Goal: Information Seeking & Learning: Learn about a topic

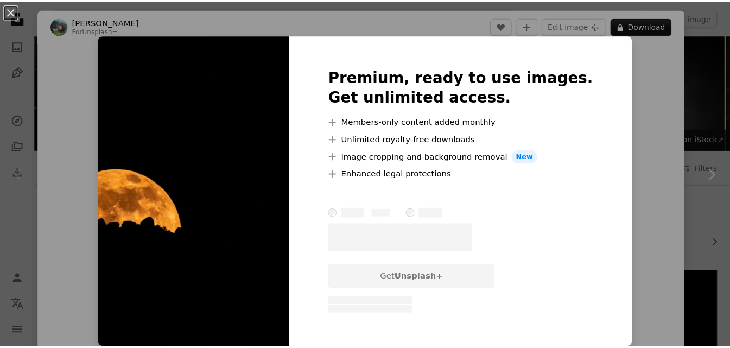
scroll to position [15, 0]
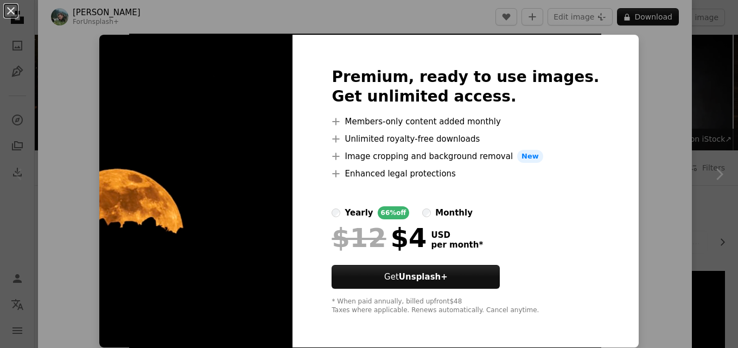
click at [647, 77] on div "An X shape Premium, ready to use images. Get unlimited access. A plus sign Memb…" at bounding box center [369, 174] width 738 height 348
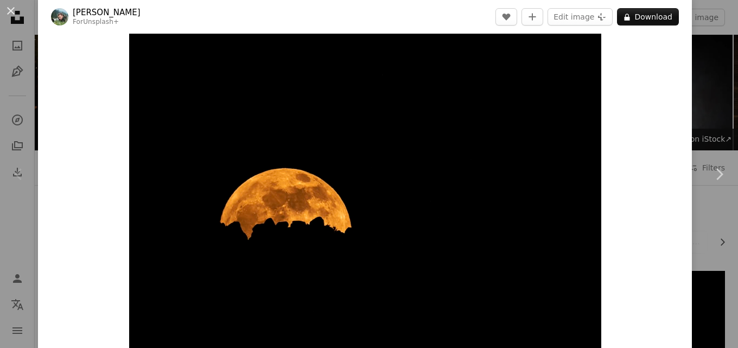
click at [647, 77] on div "Zoom in" at bounding box center [365, 191] width 654 height 326
click at [12, 17] on button "An X shape" at bounding box center [10, 10] width 13 height 13
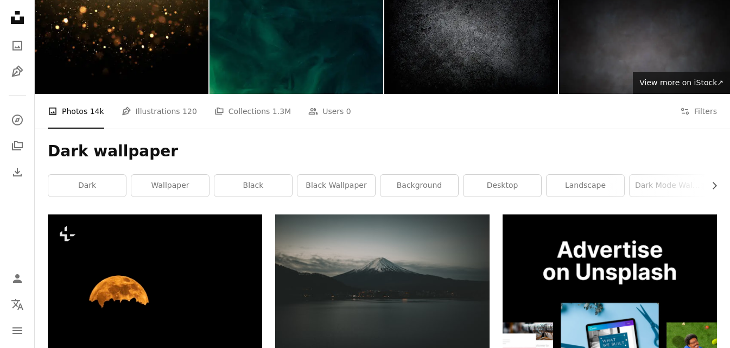
scroll to position [109, 0]
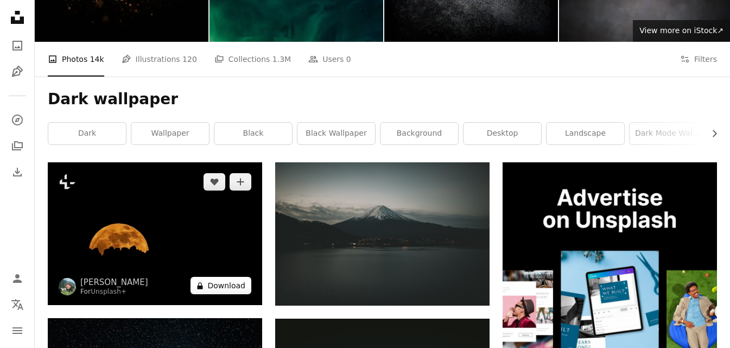
click at [213, 285] on button "A lock Download" at bounding box center [221, 285] width 61 height 17
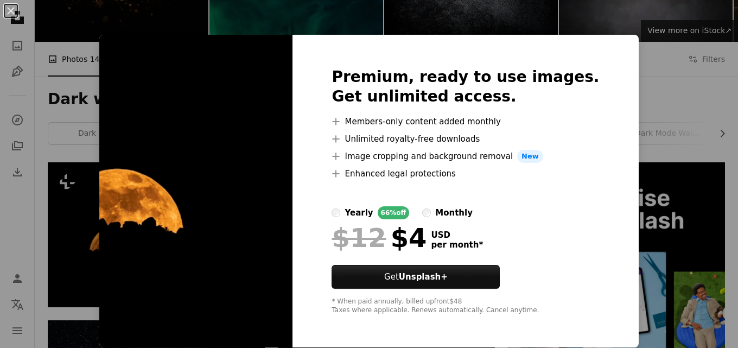
click at [661, 95] on div "An X shape Premium, ready to use images. Get unlimited access. A plus sign Memb…" at bounding box center [369, 174] width 738 height 348
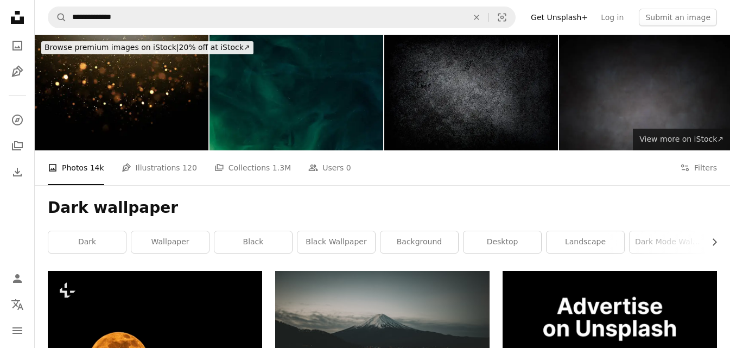
click at [699, 140] on span "View more on iStock ↗" at bounding box center [682, 139] width 84 height 9
click at [331, 237] on link "black wallpaper" at bounding box center [337, 242] width 78 height 22
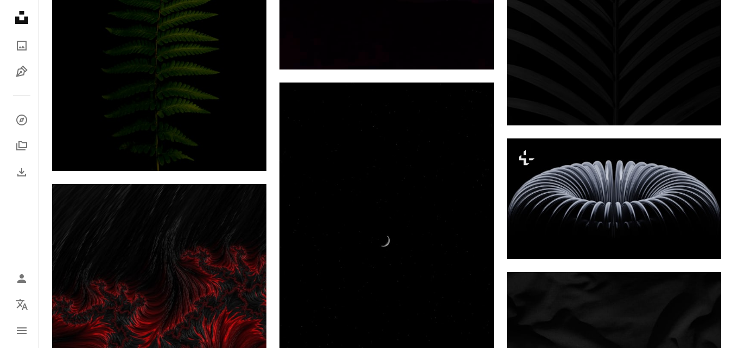
scroll to position [923, 0]
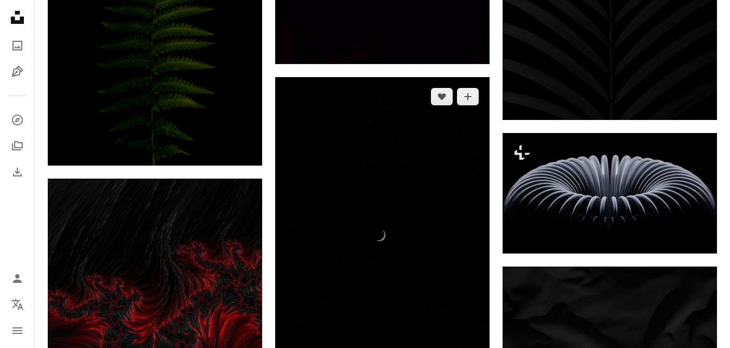
click at [376, 267] on img at bounding box center [382, 238] width 214 height 322
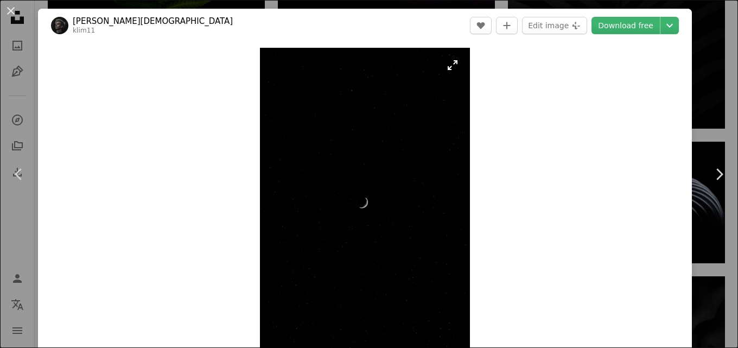
click at [376, 258] on img "Zoom in on this image" at bounding box center [365, 205] width 210 height 315
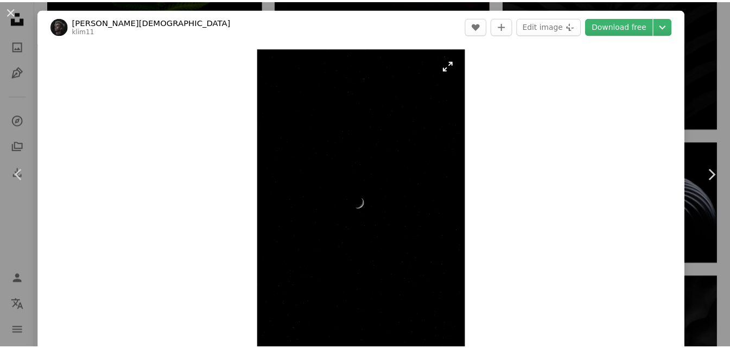
scroll to position [15, 0]
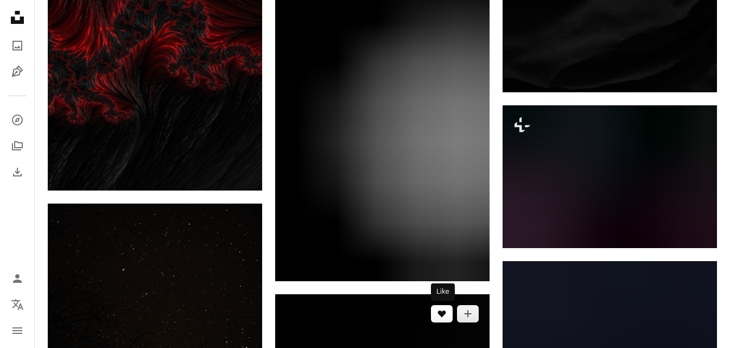
scroll to position [1357, 0]
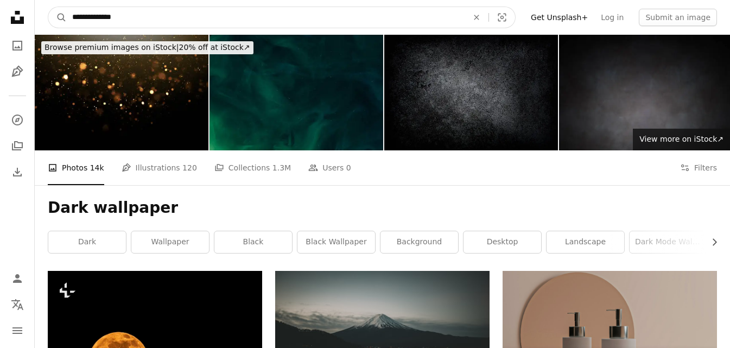
click at [141, 22] on input "**********" at bounding box center [266, 17] width 398 height 21
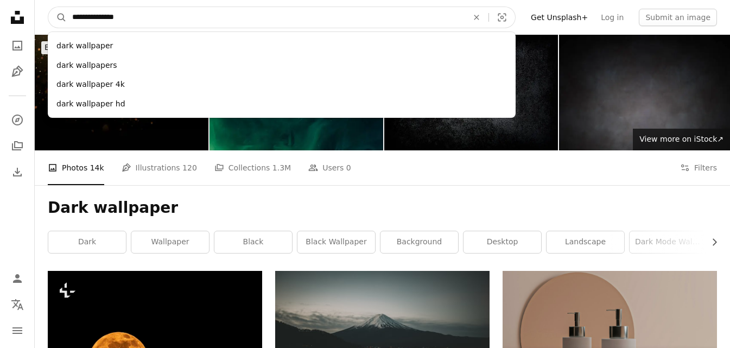
type input "**********"
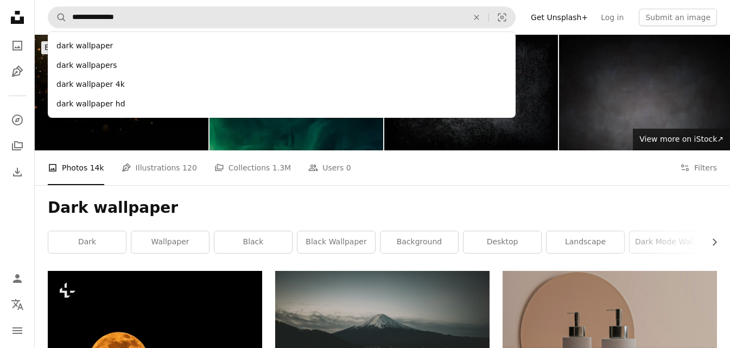
click at [105, 81] on div "dark wallpaper 4k" at bounding box center [282, 85] width 468 height 20
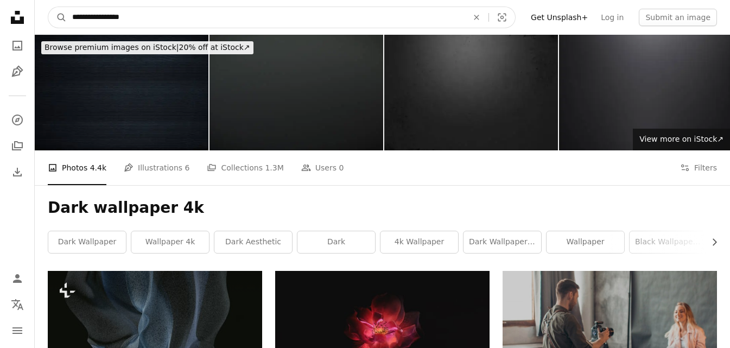
click at [159, 24] on input "**********" at bounding box center [266, 17] width 398 height 21
type input "**********"
click at [48, 7] on button "A magnifying glass" at bounding box center [57, 17] width 18 height 21
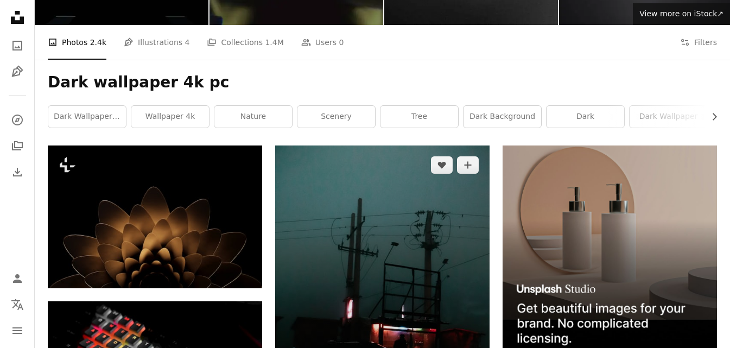
scroll to position [109, 0]
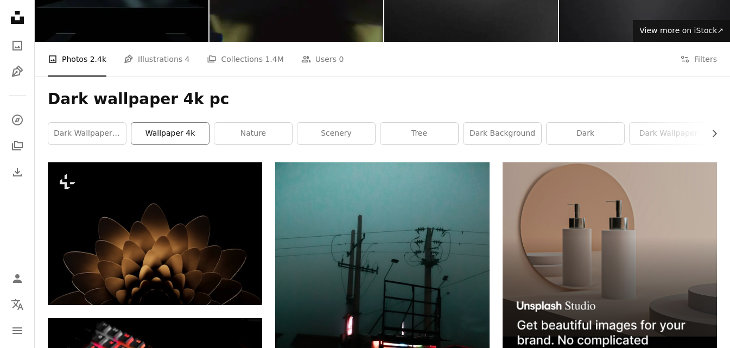
click at [187, 134] on link "wallpaper 4k" at bounding box center [170, 134] width 78 height 22
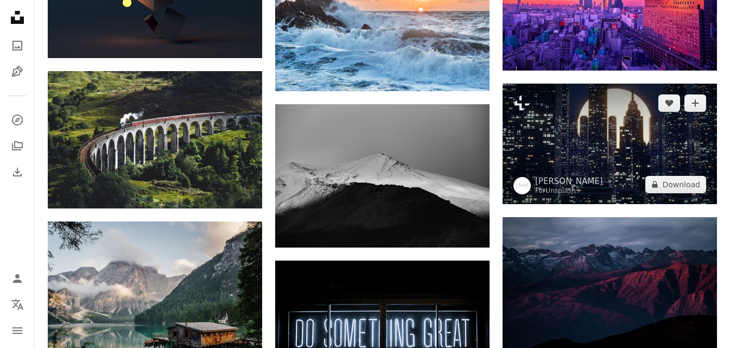
scroll to position [652, 0]
